Goal: Transaction & Acquisition: Book appointment/travel/reservation

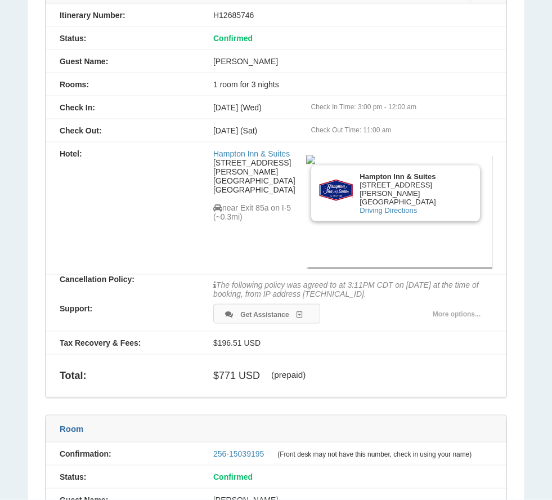
scroll to position [158, 0]
click at [286, 134] on div "[DATE] (Sat) Check Out Time: 11:00 am" at bounding box center [352, 129] width 307 height 9
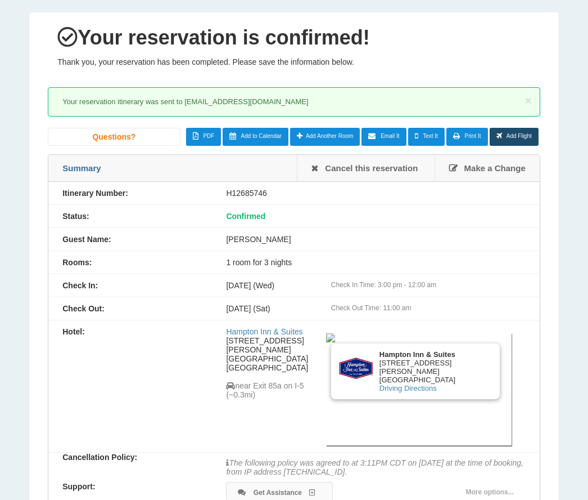
scroll to position [0, 0]
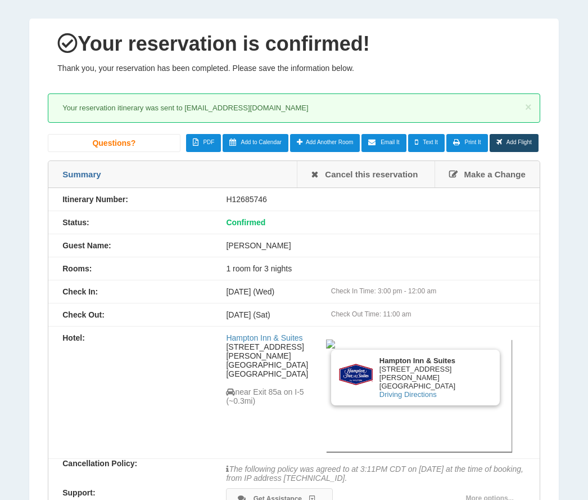
click at [386, 147] on link "Email It" at bounding box center [384, 143] width 44 height 18
type input "**********"
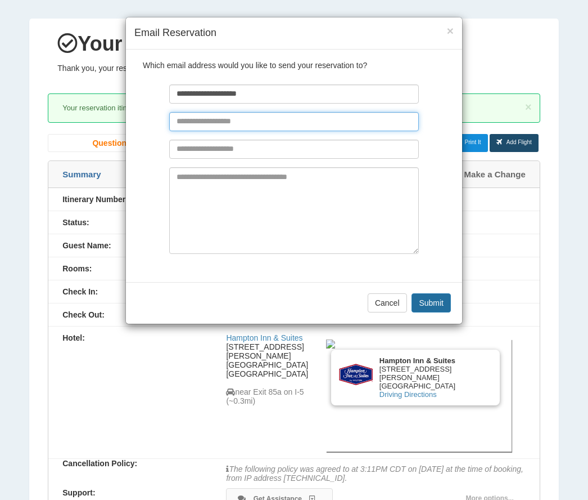
click at [215, 123] on input "text" at bounding box center [293, 121] width 249 height 19
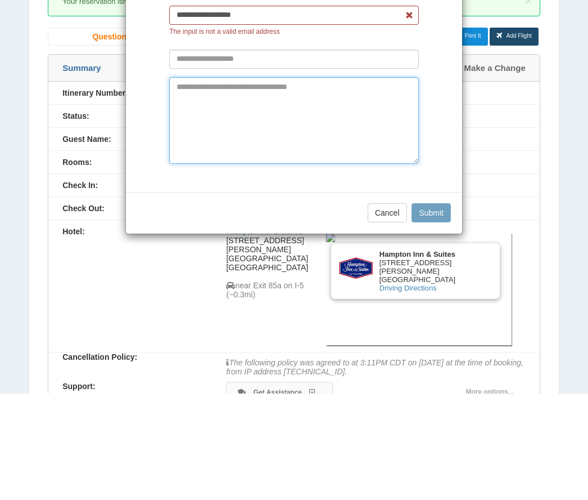
click at [404, 183] on textarea at bounding box center [293, 226] width 249 height 87
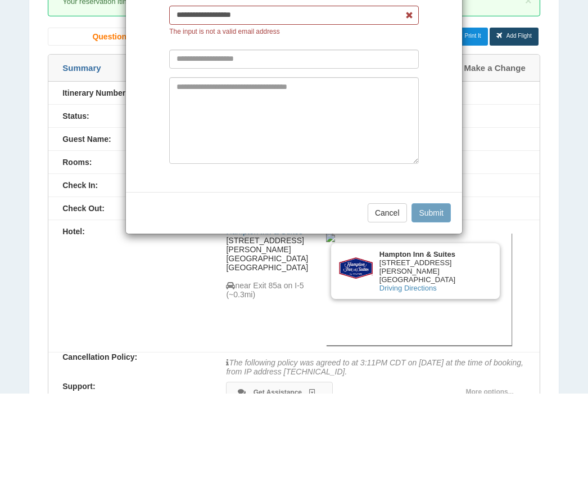
click at [438, 298] on div "Cancel Submit" at bounding box center [294, 319] width 336 height 42
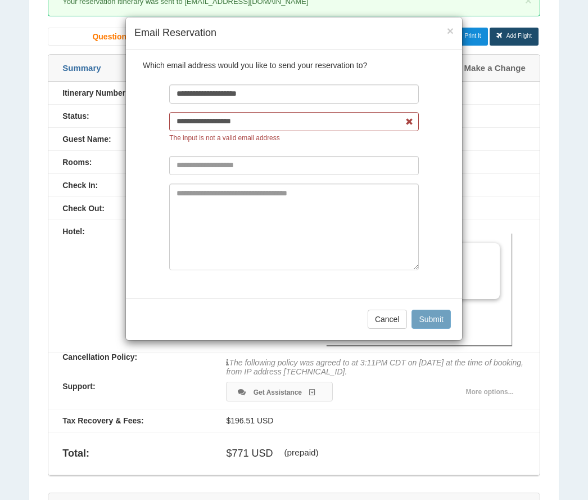
click at [435, 319] on div "Cancel Submit" at bounding box center [294, 319] width 336 height 42
click at [273, 127] on input "**********" at bounding box center [293, 121] width 249 height 19
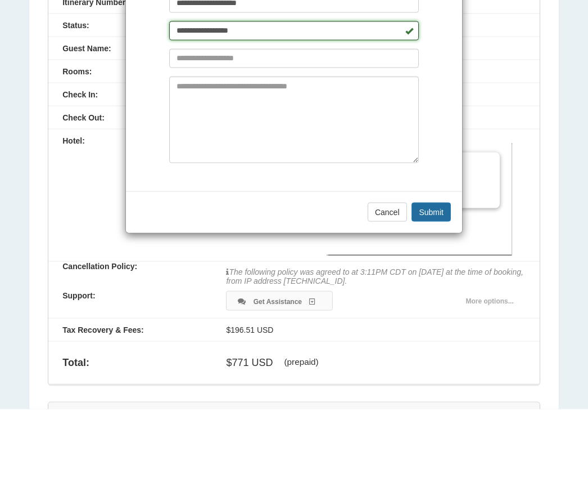
type input "**********"
click at [434, 293] on button "Submit" at bounding box center [431, 302] width 39 height 19
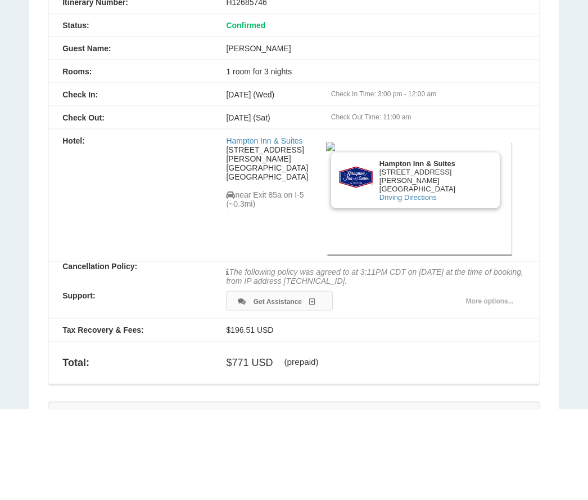
scroll to position [80, 0]
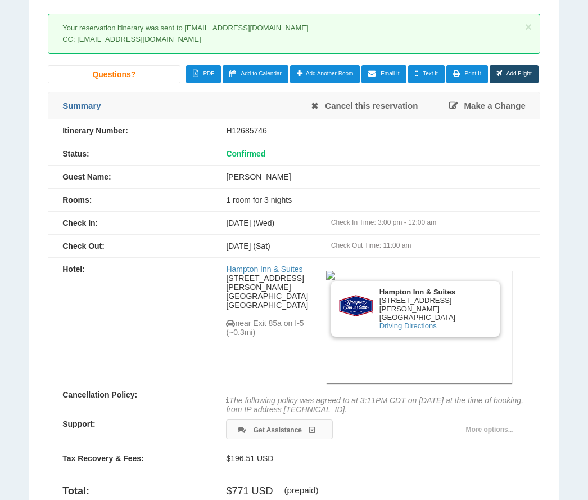
click at [380, 81] on link "Email It" at bounding box center [384, 74] width 44 height 18
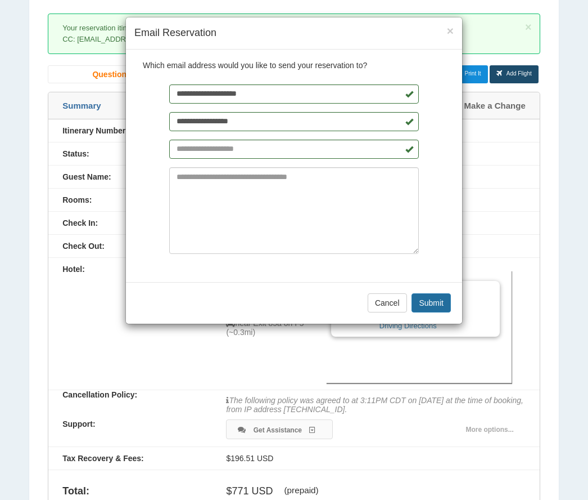
click at [443, 297] on button "Submit" at bounding box center [431, 302] width 39 height 19
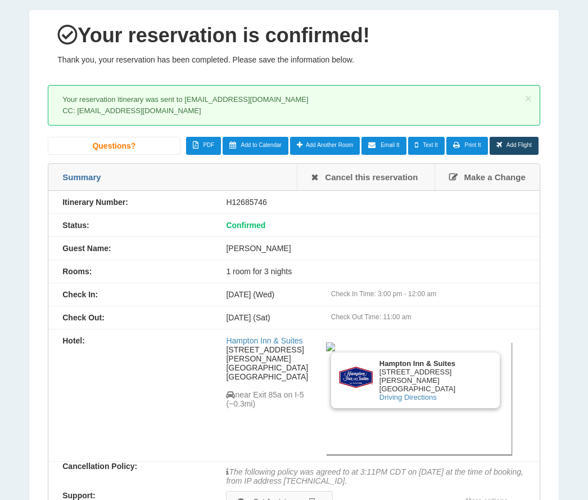
scroll to position [0, 0]
